Goal: Task Accomplishment & Management: Manage account settings

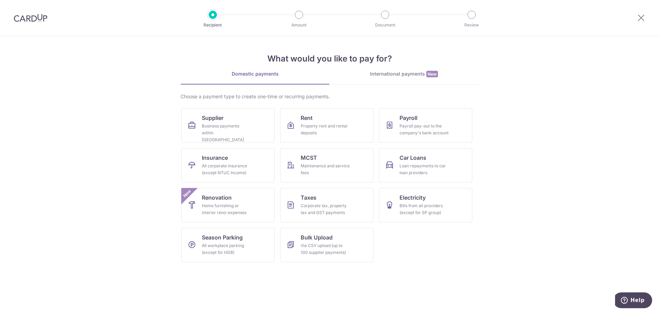
click at [23, 20] on img at bounding box center [31, 18] width 34 height 8
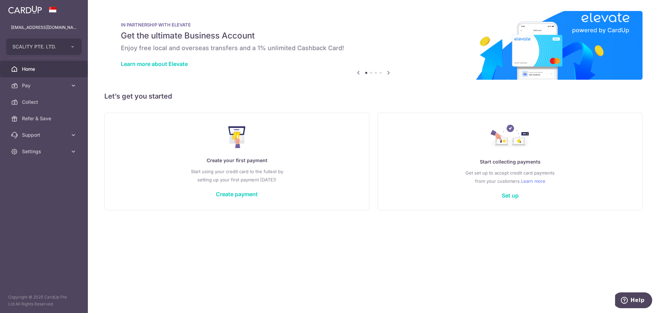
click at [388, 73] on icon at bounding box center [388, 72] width 8 height 9
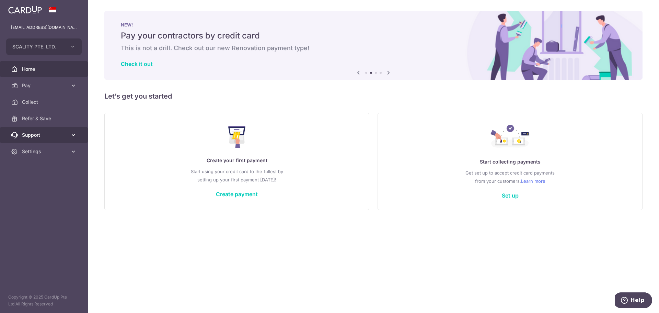
click at [63, 134] on span "Support" at bounding box center [44, 134] width 45 height 7
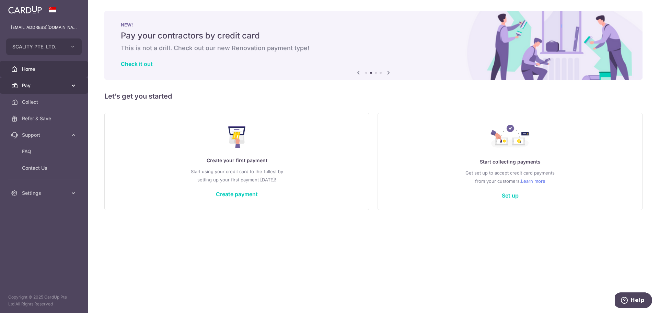
click at [53, 79] on link "Pay" at bounding box center [44, 85] width 88 height 16
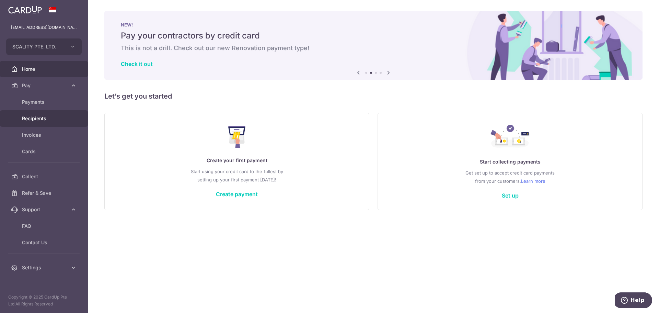
click at [51, 119] on span "Recipients" at bounding box center [44, 118] width 45 height 7
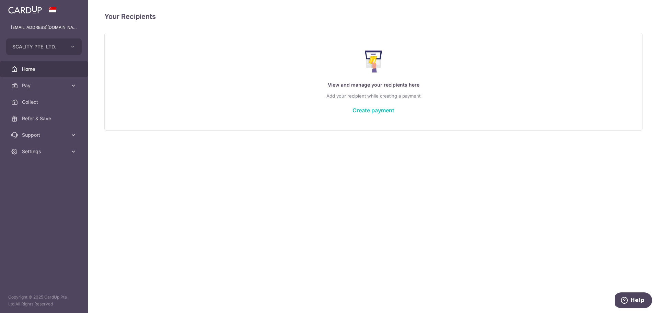
click at [54, 68] on span "Home" at bounding box center [44, 69] width 45 height 7
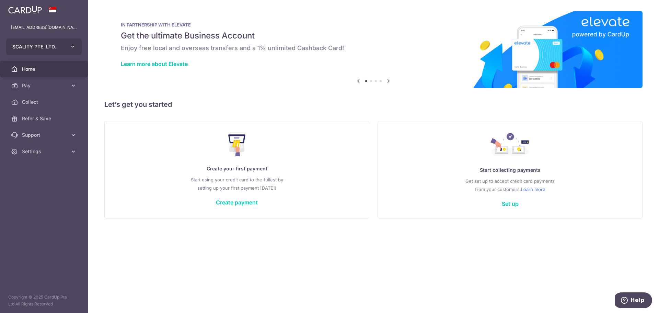
click at [60, 50] on button "SCALITY PTE. LTD." at bounding box center [44, 46] width 76 height 16
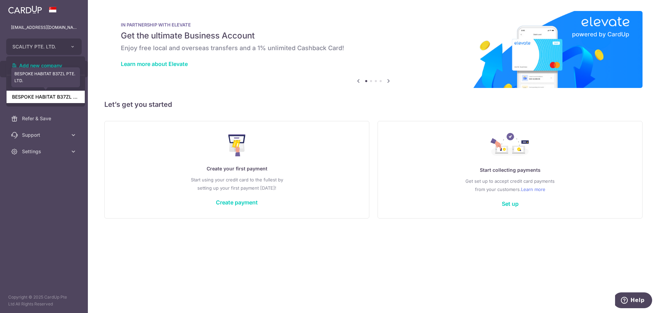
click at [57, 101] on link "BESPOKE HABITAT B37ZL PTE. LTD." at bounding box center [46, 97] width 78 height 12
